Goal: Task Accomplishment & Management: Use online tool/utility

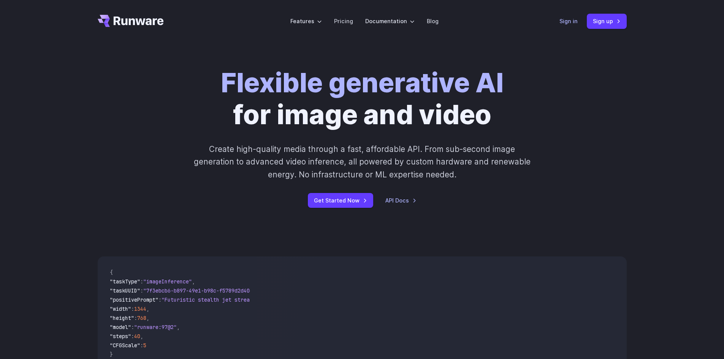
click at [572, 23] on link "Sign in" at bounding box center [568, 21] width 18 height 9
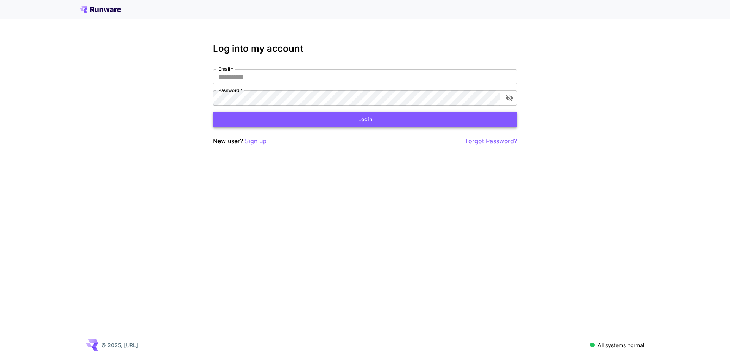
type input "**********"
click at [323, 119] on button "Login" at bounding box center [365, 120] width 304 height 16
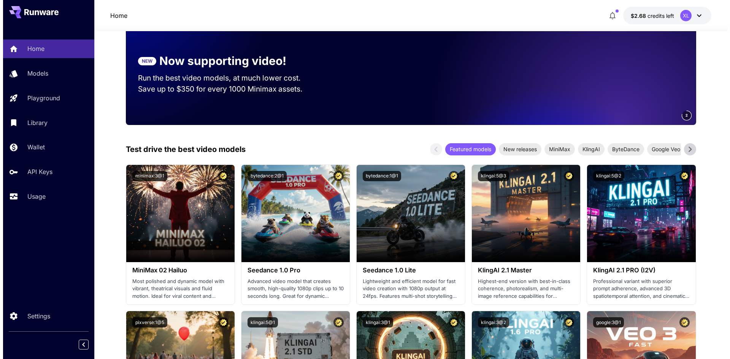
scroll to position [38, 0]
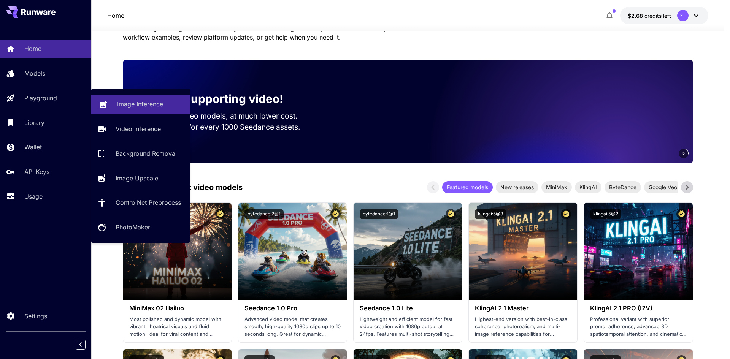
click at [144, 104] on p "Image Inference" at bounding box center [140, 104] width 46 height 9
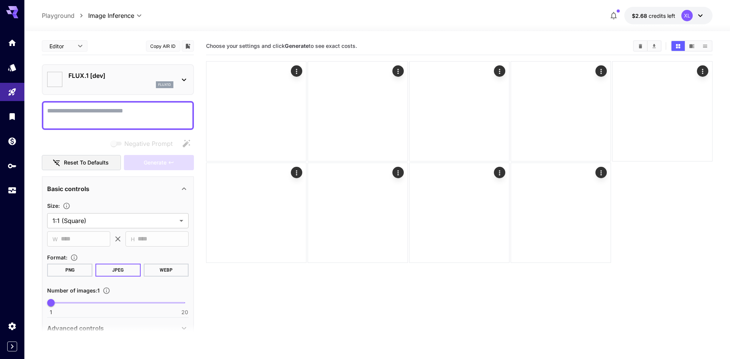
type input "**********"
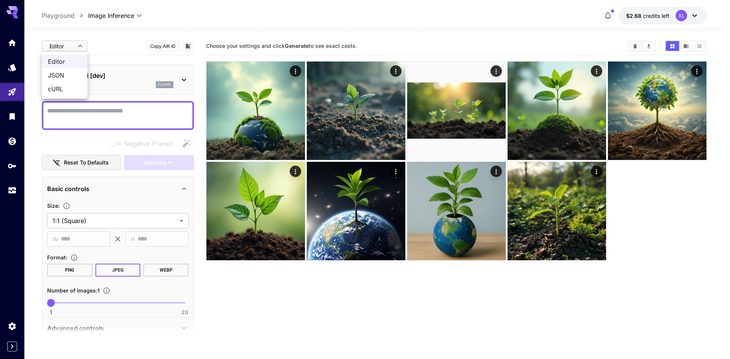
click at [77, 46] on body "**********" at bounding box center [365, 209] width 730 height 419
click at [119, 111] on div at bounding box center [365, 179] width 730 height 359
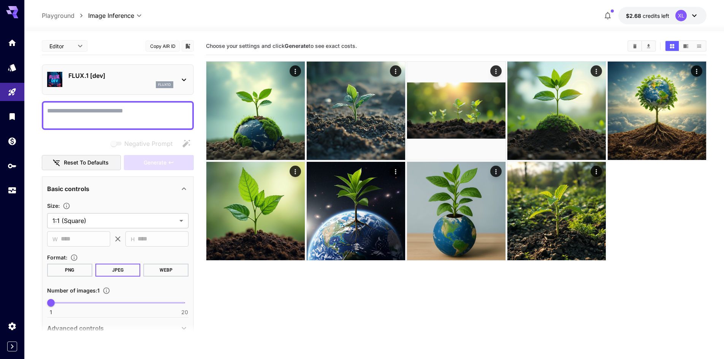
click at [116, 73] on p "FLUX.1 [dev]" at bounding box center [120, 75] width 105 height 9
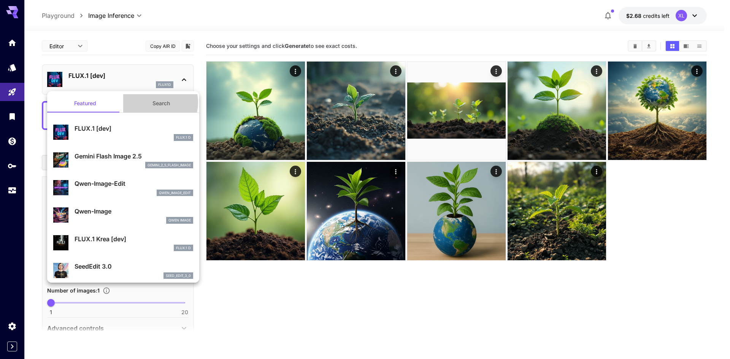
click at [148, 103] on button "Search" at bounding box center [161, 103] width 76 height 18
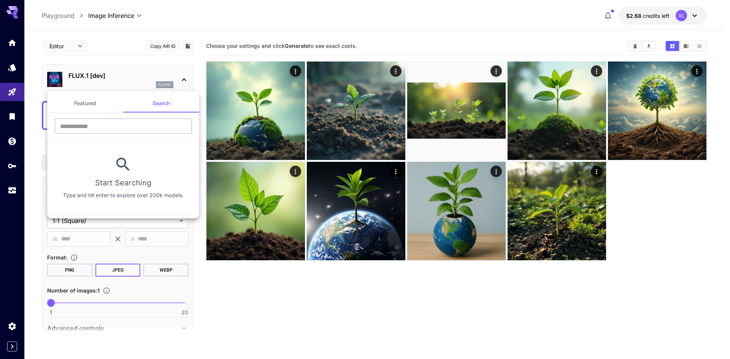
drag, startPoint x: 107, startPoint y: 125, endPoint x: 113, endPoint y: 121, distance: 7.5
click at [107, 125] on input "text" at bounding box center [123, 126] width 137 height 15
type input "*"
click at [118, 39] on div at bounding box center [365, 179] width 730 height 359
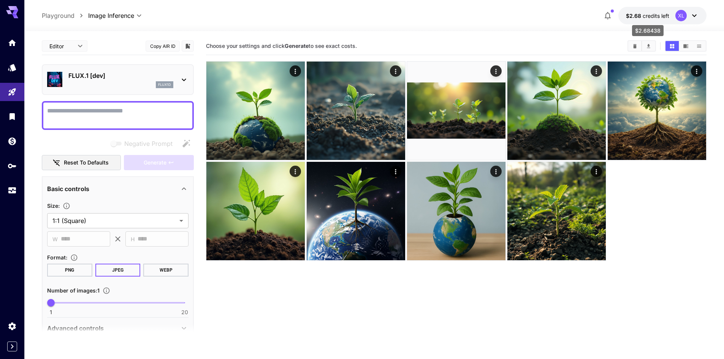
click at [658, 12] on p "$2.68 credits left" at bounding box center [647, 16] width 43 height 8
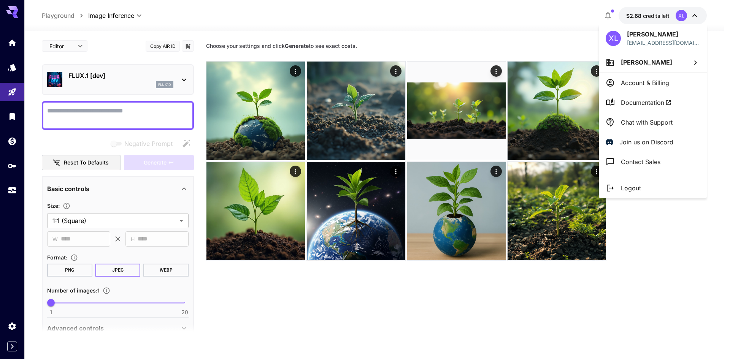
click at [658, 12] on div at bounding box center [365, 179] width 730 height 359
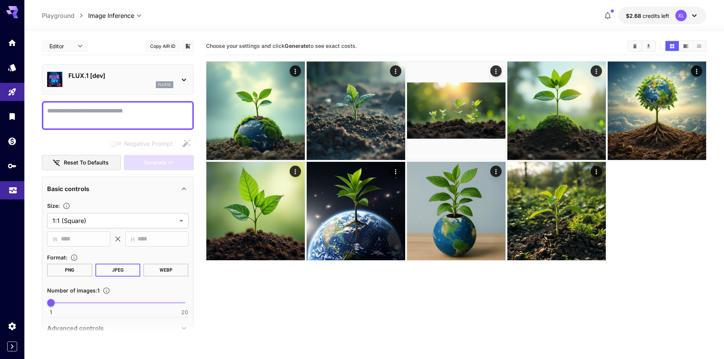
click at [8, 193] on link at bounding box center [12, 190] width 24 height 19
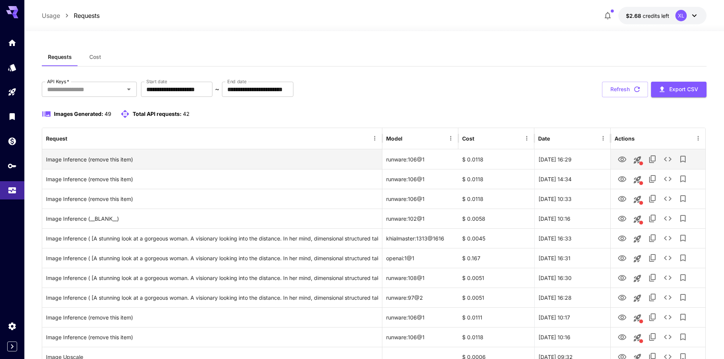
scroll to position [76, 0]
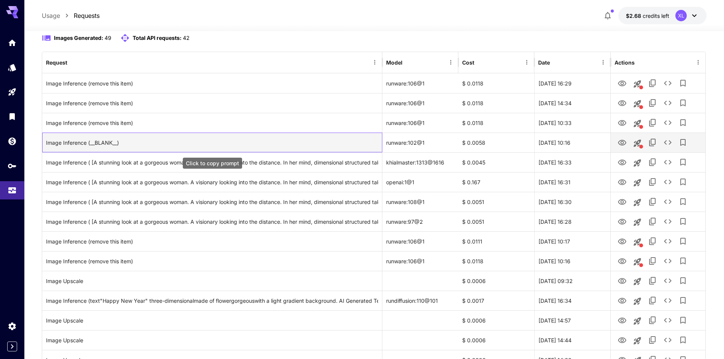
click at [55, 141] on div "Image Inference (__BLANK__)" at bounding box center [212, 142] width 332 height 19
click at [55, 142] on div "Image Inference (__BLANK__)" at bounding box center [212, 142] width 332 height 19
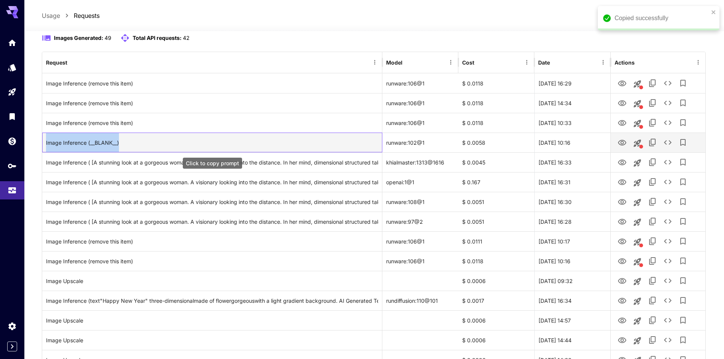
click at [55, 142] on div "Image Inference (__BLANK__)" at bounding box center [212, 142] width 332 height 19
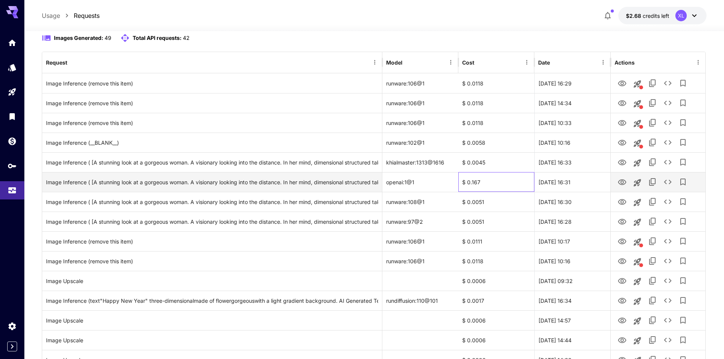
click at [478, 179] on div "$ 0.167" at bounding box center [496, 182] width 76 height 20
click at [623, 181] on icon "View Image" at bounding box center [622, 182] width 8 height 6
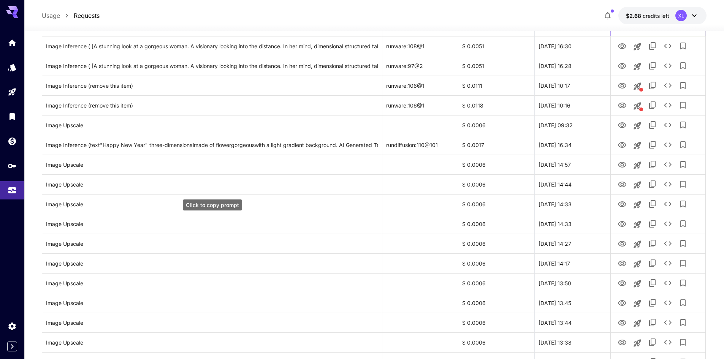
scroll to position [42, 0]
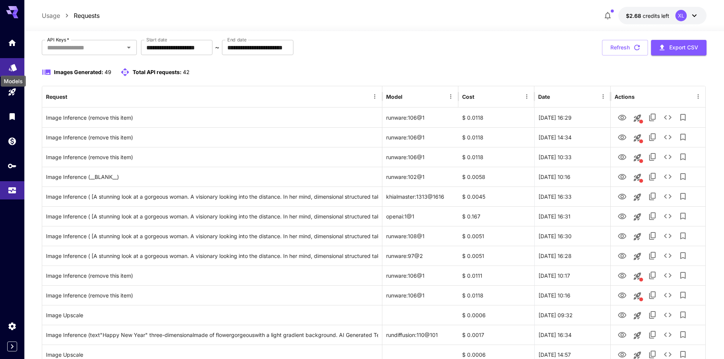
click at [16, 62] on icon "Models" at bounding box center [12, 64] width 9 height 9
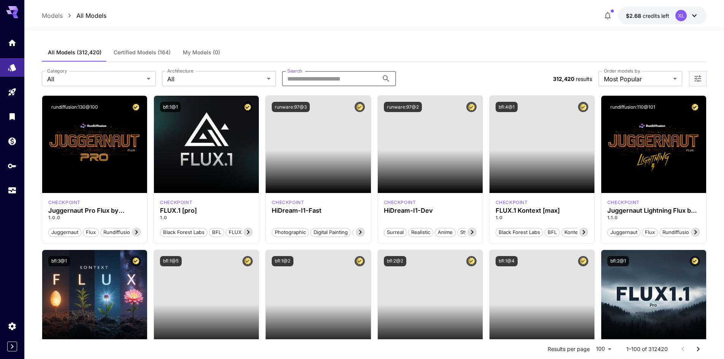
click at [324, 73] on input "Search" at bounding box center [330, 78] width 97 height 15
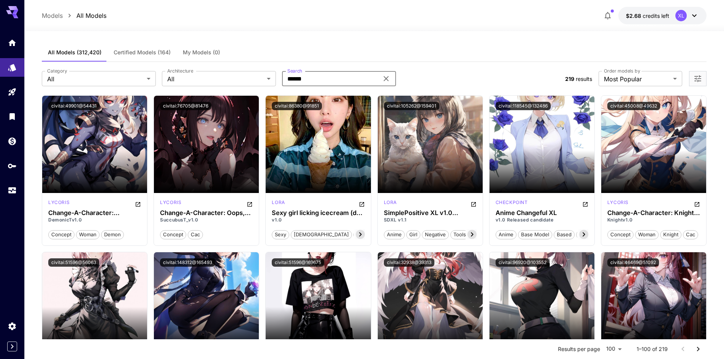
type input "******"
